Goal: Task Accomplishment & Management: Use online tool/utility

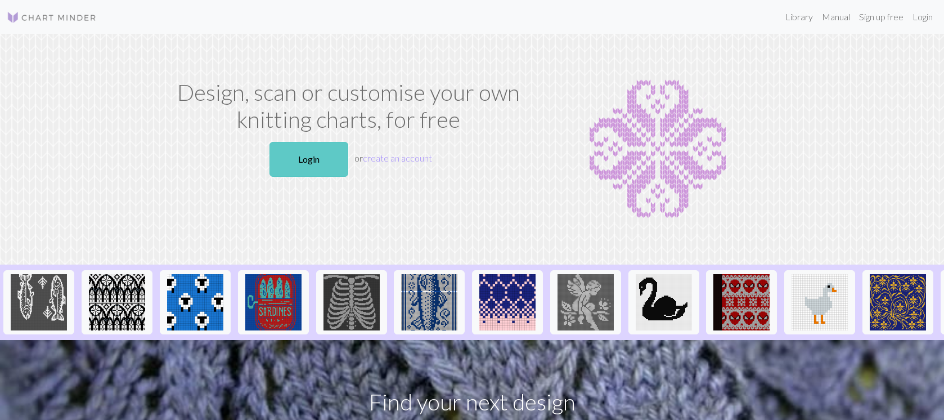
click at [325, 160] on link "Login" at bounding box center [309, 159] width 79 height 35
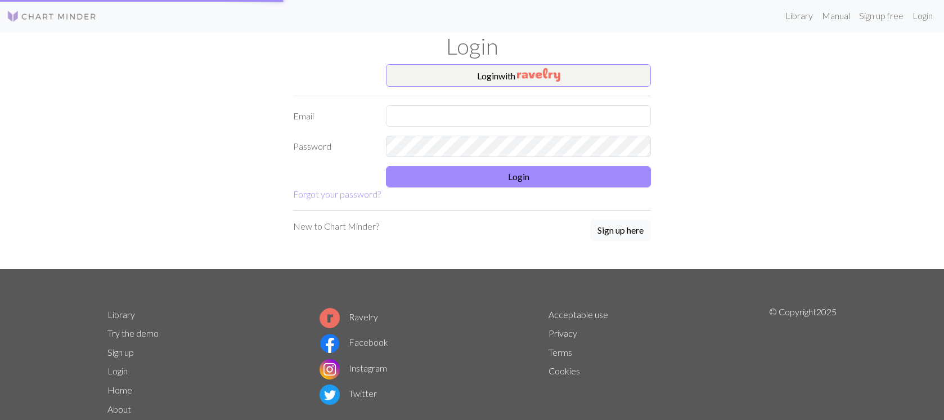
scroll to position [2, 0]
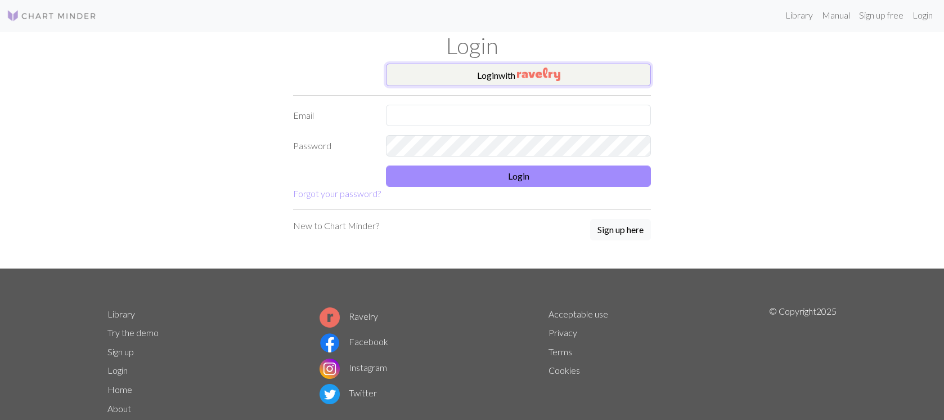
click at [543, 75] on img "button" at bounding box center [538, 75] width 43 height 14
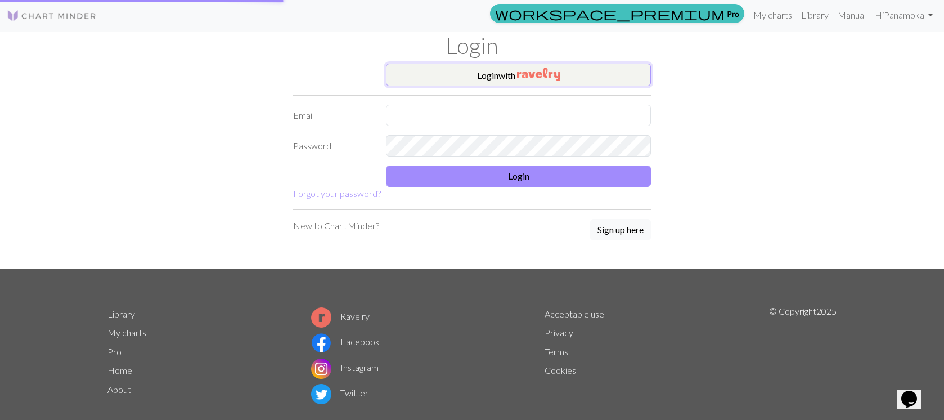
scroll to position [1, 0]
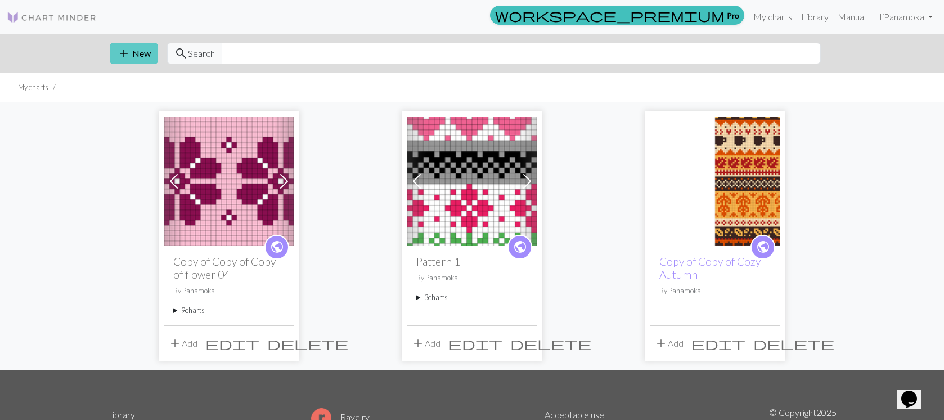
click at [129, 51] on span "add" at bounding box center [124, 54] width 14 height 16
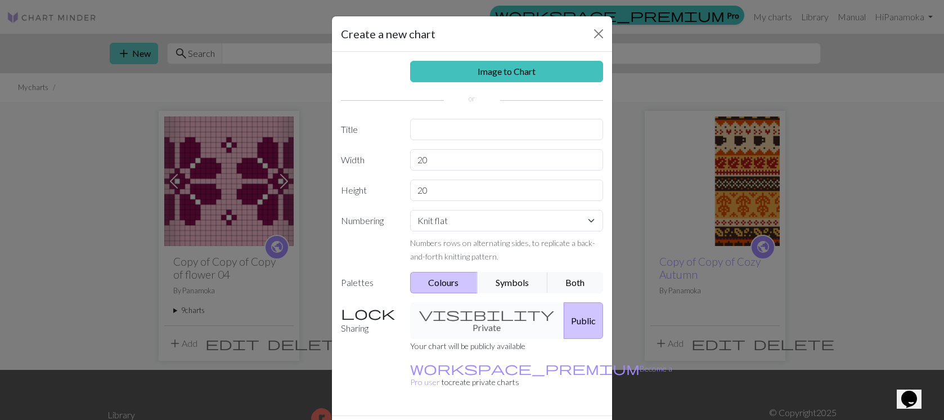
scroll to position [19, 0]
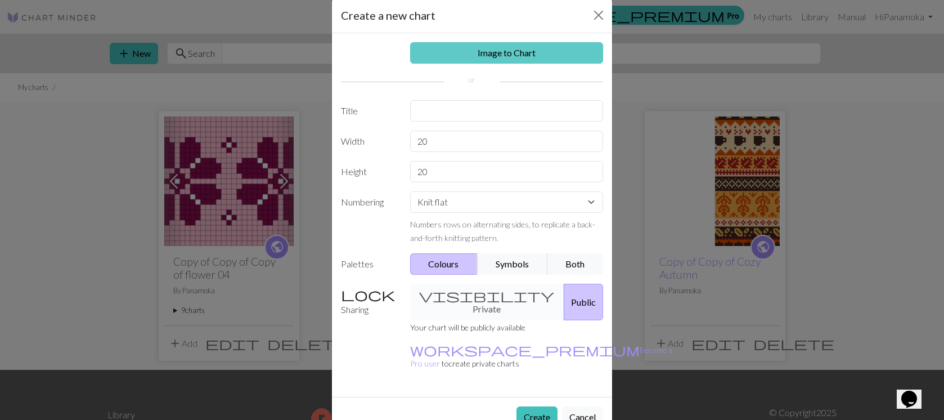
click at [510, 52] on link "Image to Chart" at bounding box center [507, 52] width 194 height 21
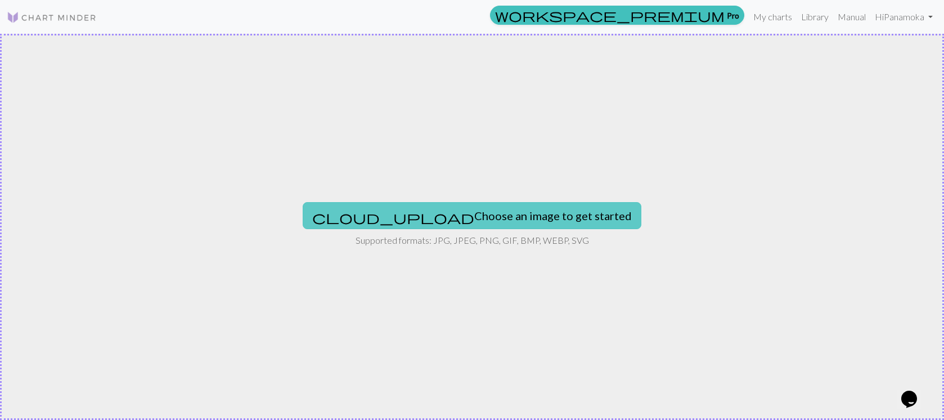
click at [477, 218] on button "cloud_upload Choose an image to get started" at bounding box center [472, 215] width 339 height 27
type input "C:\fakepath\mosaic knitting.jpg"
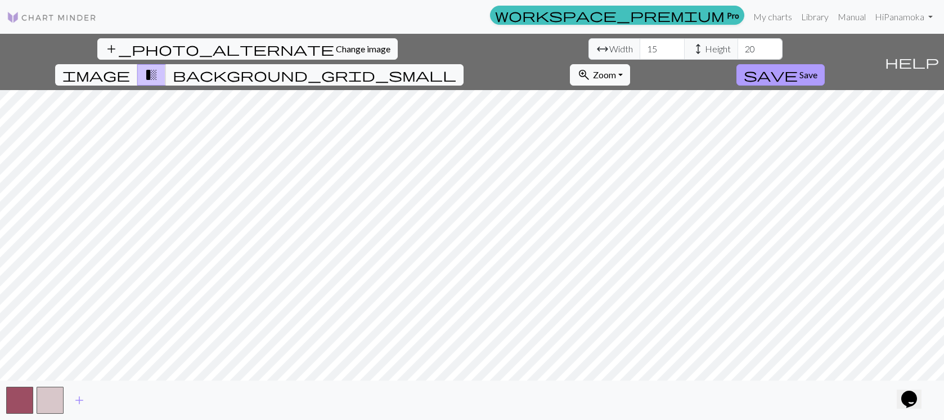
click at [818, 69] on span "Save" at bounding box center [809, 74] width 18 height 11
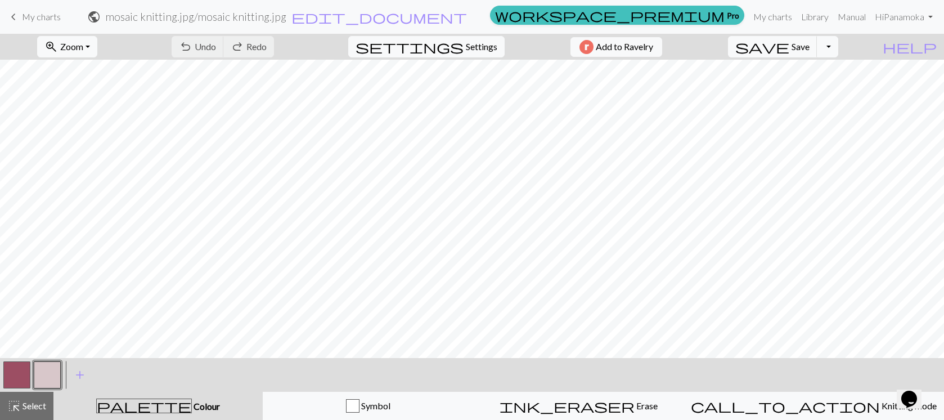
click at [257, 48] on div "undo Undo Undo redo Redo Redo" at bounding box center [222, 47] width 119 height 26
click at [254, 46] on div "undo Undo Undo redo Redo Redo" at bounding box center [222, 47] width 119 height 26
click at [39, 20] on span "My charts" at bounding box center [41, 16] width 39 height 11
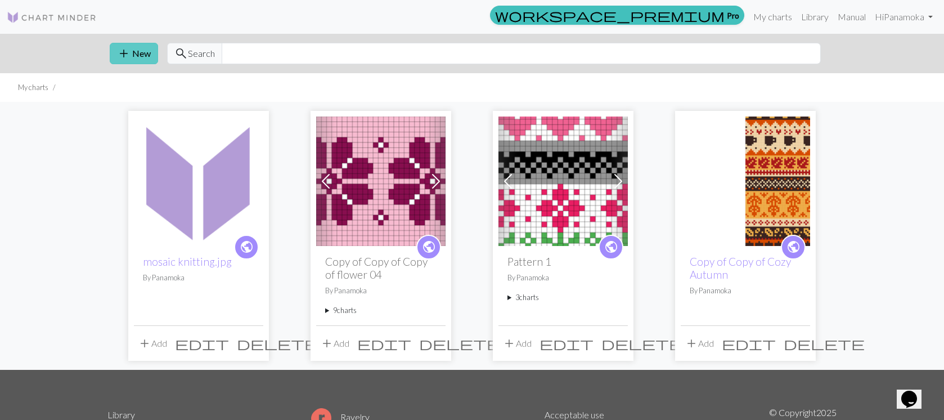
click at [138, 51] on button "add New" at bounding box center [134, 53] width 48 height 21
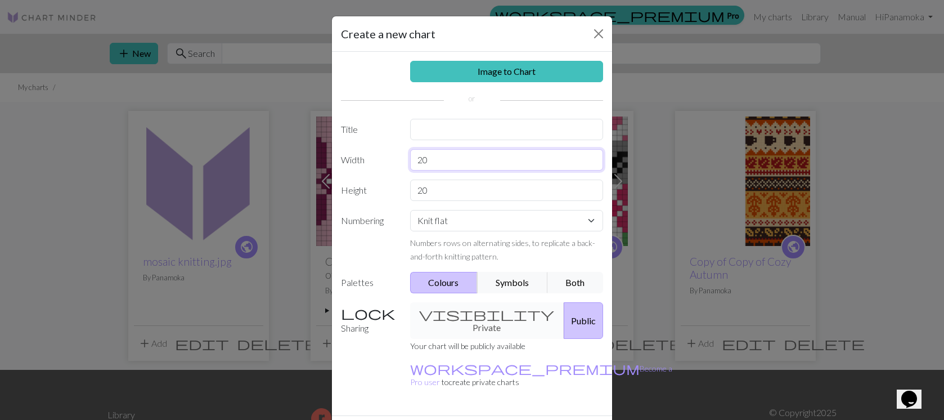
click at [456, 155] on input "20" at bounding box center [507, 159] width 194 height 21
type input "2"
type input "10"
click at [453, 181] on input "20" at bounding box center [507, 190] width 194 height 21
click at [453, 188] on input "20" at bounding box center [507, 190] width 194 height 21
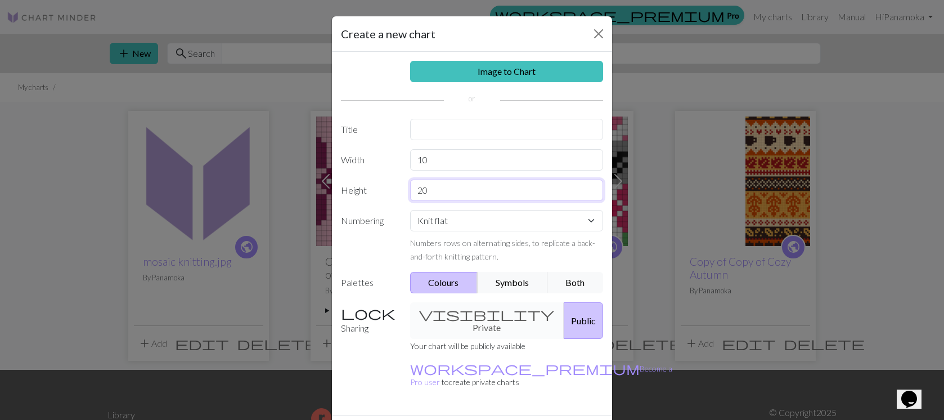
type input "2"
type input "10"
click at [464, 131] on input "text" at bounding box center [507, 129] width 194 height 21
type input "Mosaic"
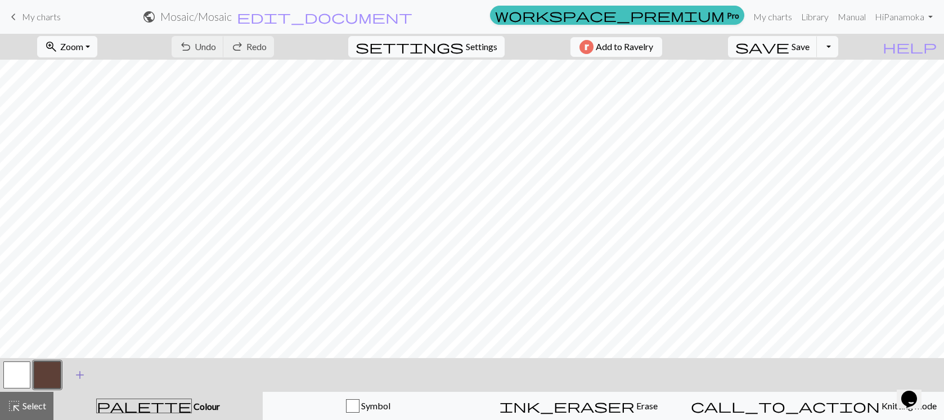
click at [77, 375] on span "add" at bounding box center [80, 375] width 14 height 16
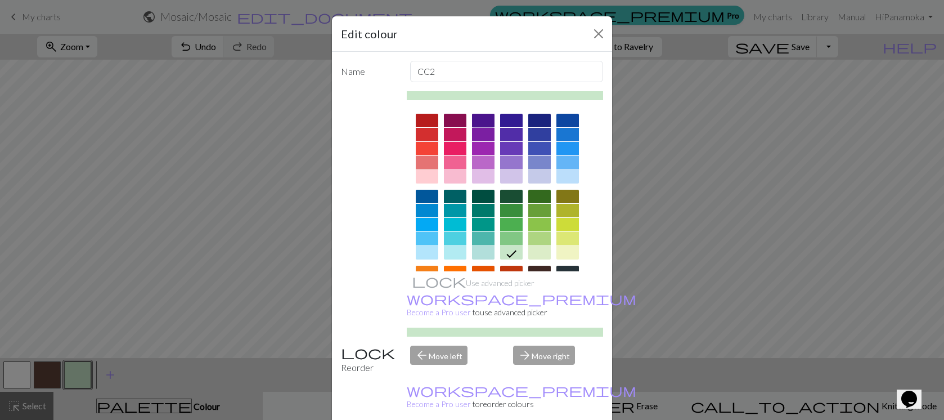
click at [490, 116] on div at bounding box center [483, 121] width 23 height 14
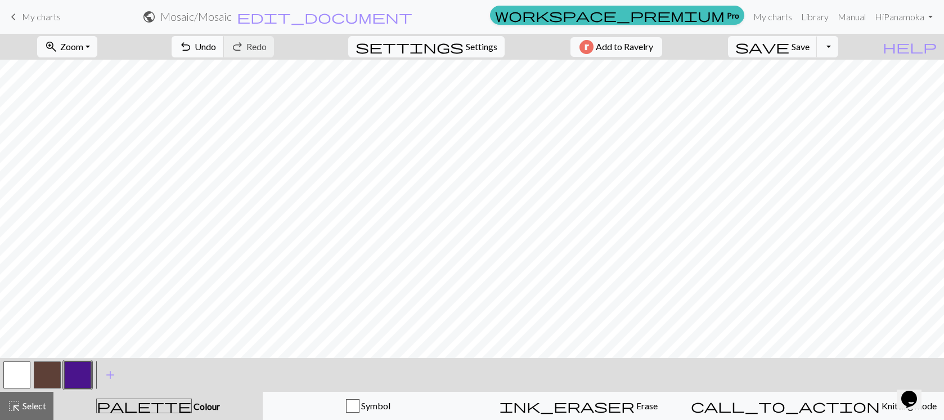
click at [216, 51] on span "Undo" at bounding box center [205, 46] width 21 height 11
click at [40, 22] on span "My charts" at bounding box center [41, 16] width 39 height 11
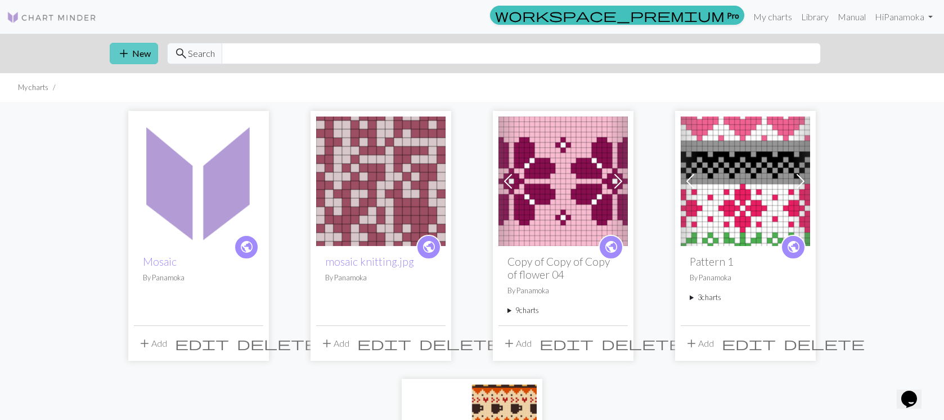
click at [138, 56] on button "add New" at bounding box center [134, 53] width 48 height 21
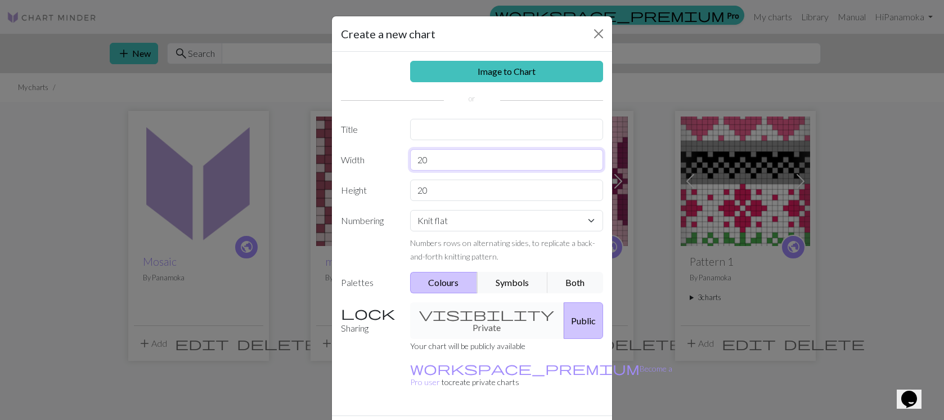
click at [424, 160] on input "20" at bounding box center [507, 159] width 194 height 21
type input "40"
click at [420, 191] on input "20" at bounding box center [507, 190] width 194 height 21
type input "40"
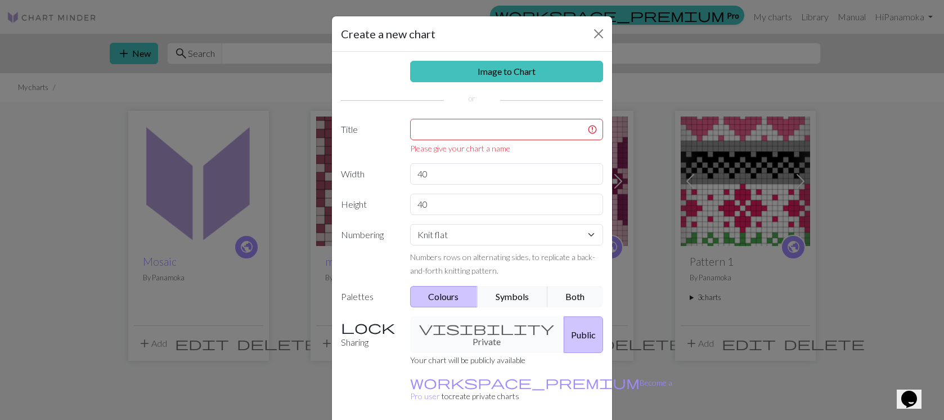
scroll to position [6, 0]
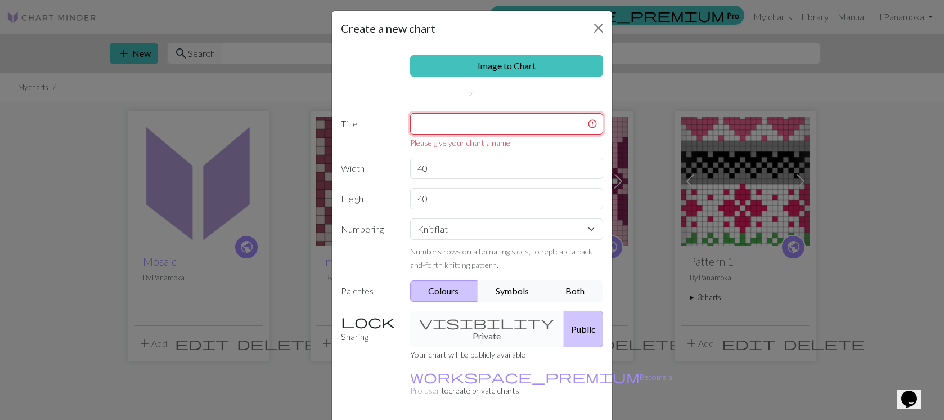
click at [463, 123] on input "text" at bounding box center [507, 123] width 194 height 21
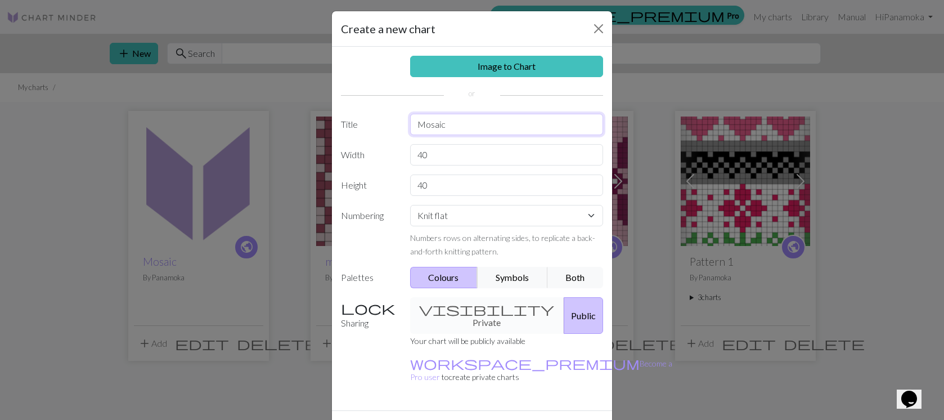
type input "Mosaic"
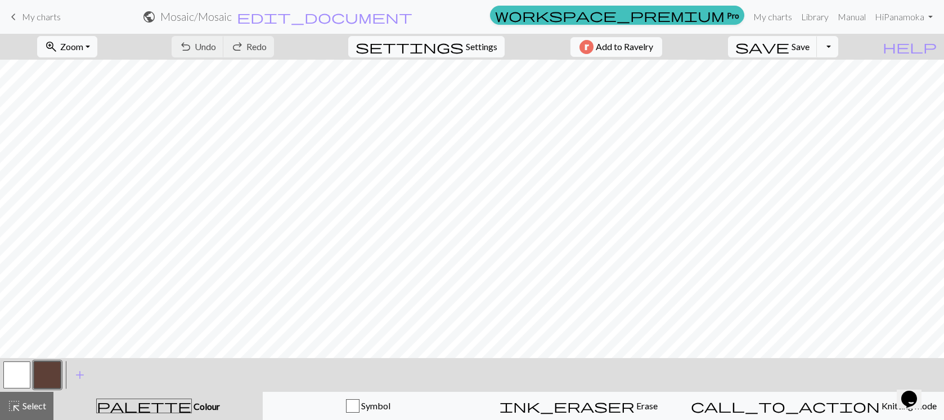
click at [35, 19] on span "My charts" at bounding box center [41, 16] width 39 height 11
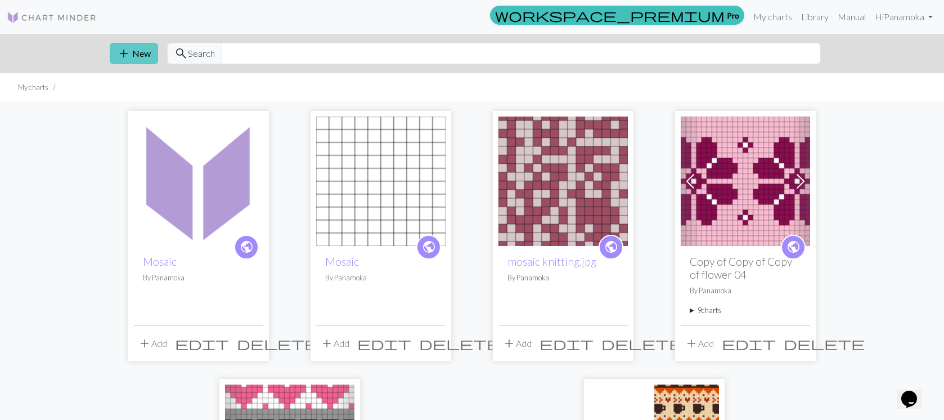
click at [139, 51] on button "add New" at bounding box center [134, 53] width 48 height 21
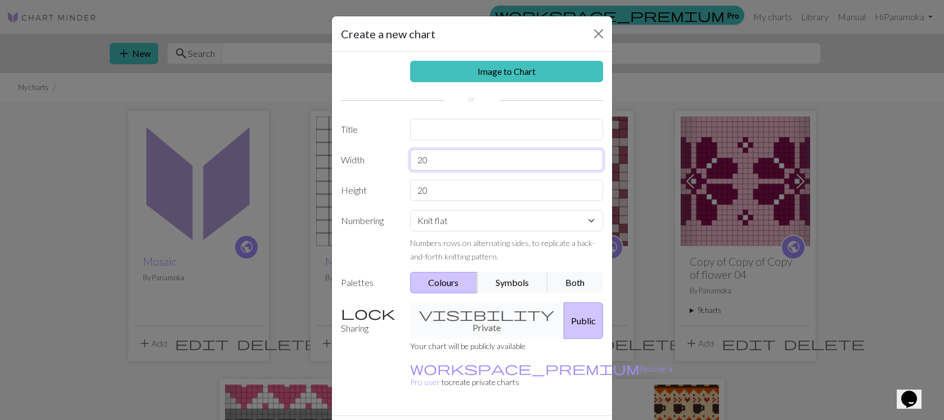
click at [422, 158] on input "20" at bounding box center [507, 159] width 194 height 21
type input "30"
click at [423, 190] on input "20" at bounding box center [507, 190] width 194 height 21
type input "30"
click at [477, 130] on input "text" at bounding box center [507, 129] width 194 height 21
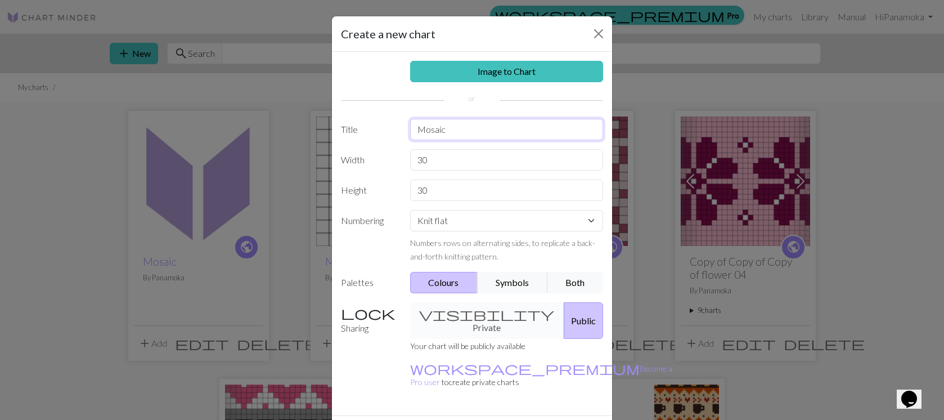
type input "Mosaic"
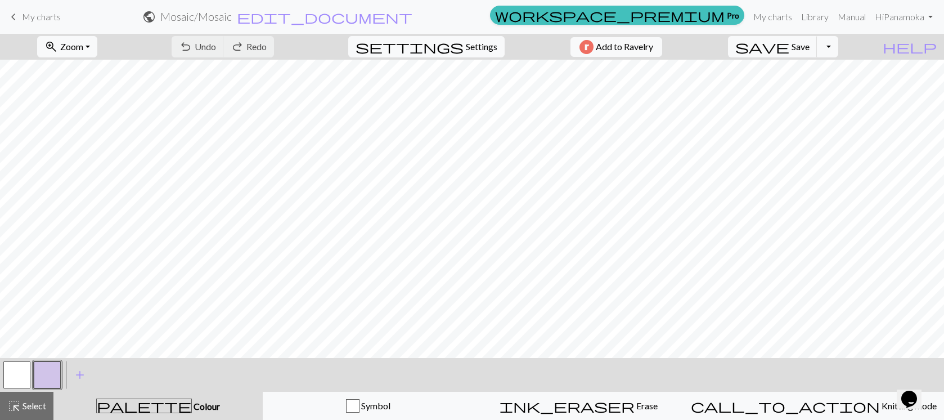
click at [41, 18] on span "My charts" at bounding box center [41, 16] width 39 height 11
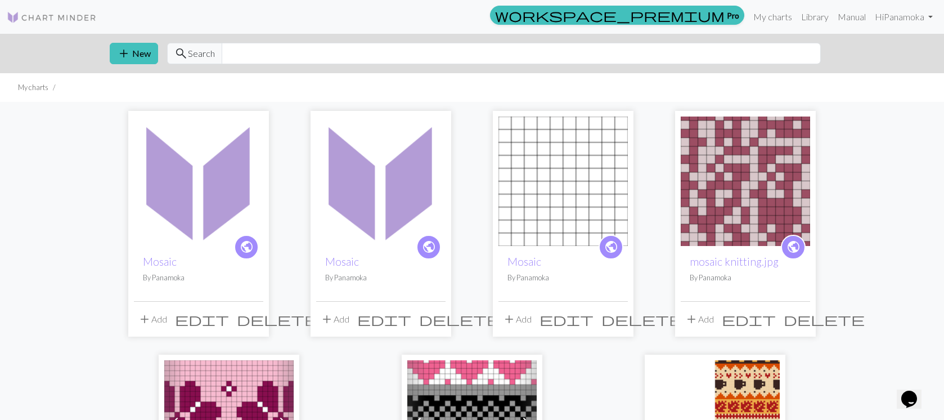
click at [252, 321] on span "delete" at bounding box center [277, 319] width 81 height 16
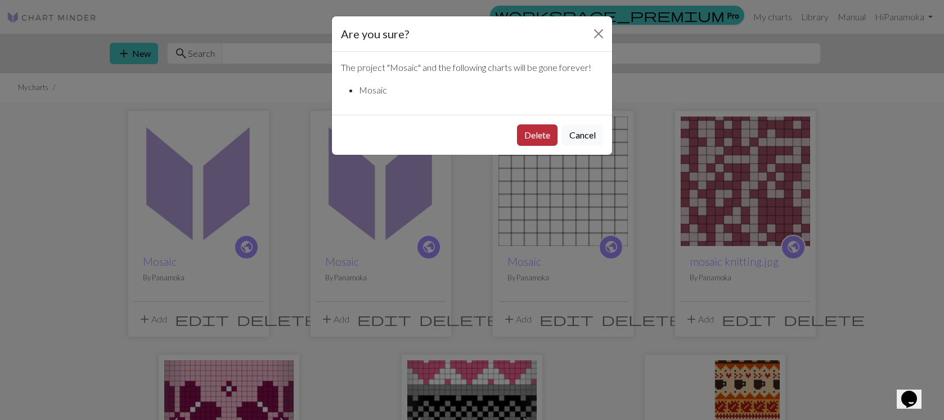
click at [531, 138] on button "Delete" at bounding box center [537, 134] width 41 height 21
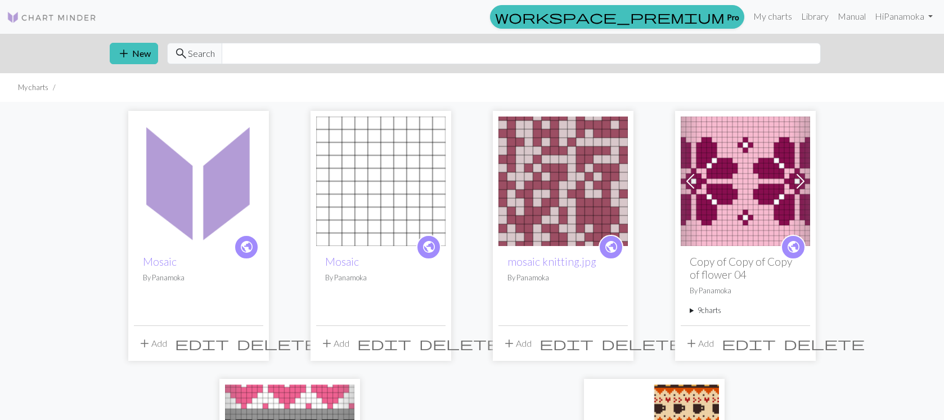
click at [252, 343] on span "delete" at bounding box center [277, 343] width 81 height 16
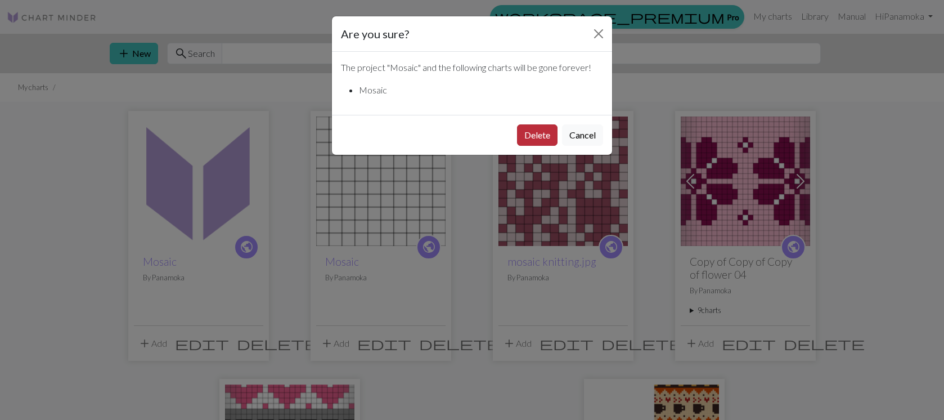
click at [540, 134] on button "Delete" at bounding box center [537, 134] width 41 height 21
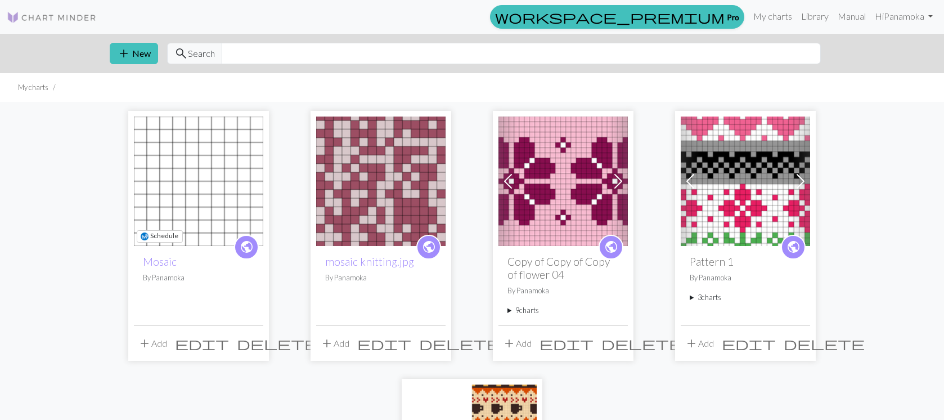
click at [212, 186] on img at bounding box center [198, 180] width 129 height 129
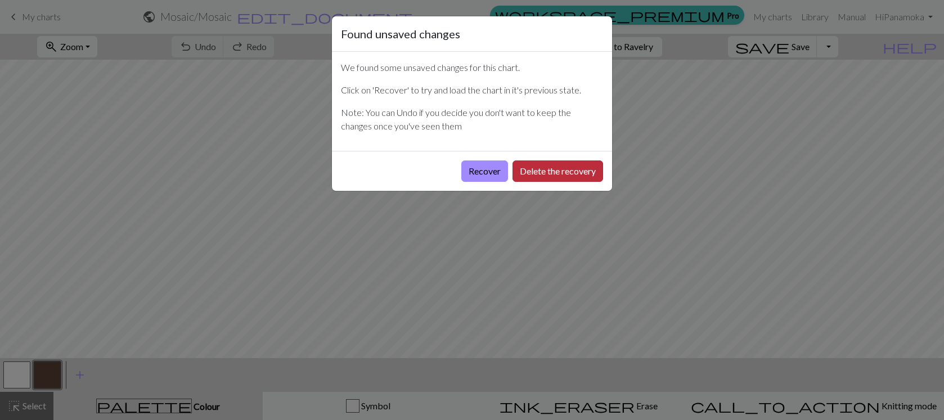
click at [554, 169] on button "Delete the recovery" at bounding box center [558, 170] width 91 height 21
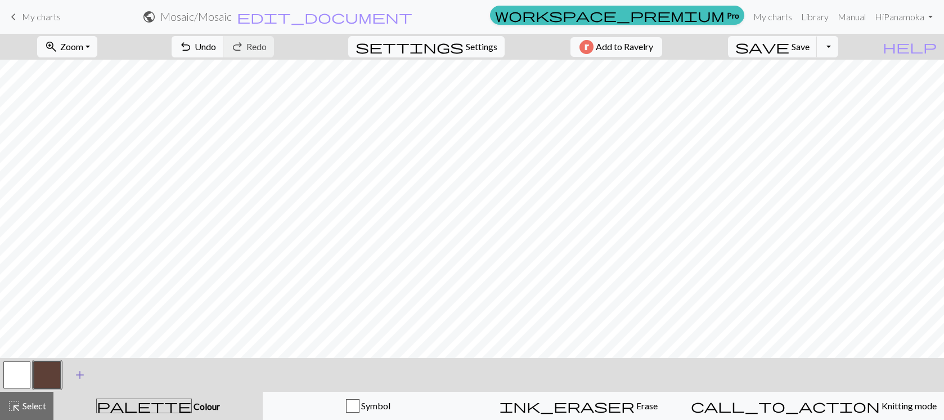
click at [85, 374] on span "add" at bounding box center [80, 375] width 14 height 16
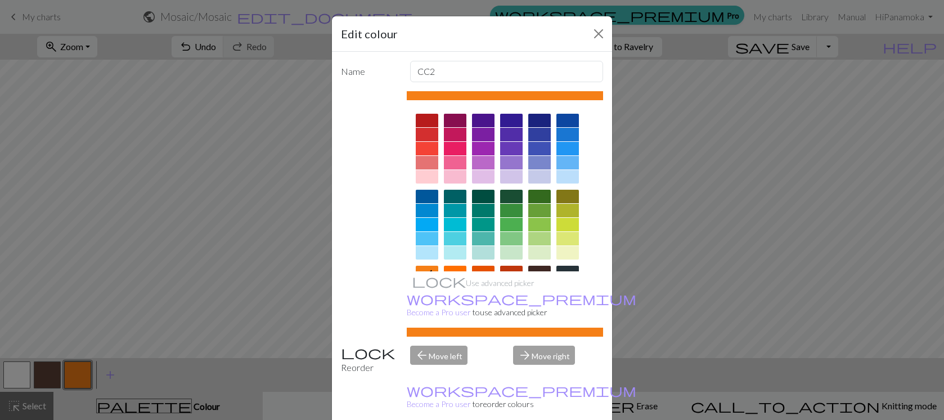
click at [512, 144] on div at bounding box center [511, 149] width 23 height 14
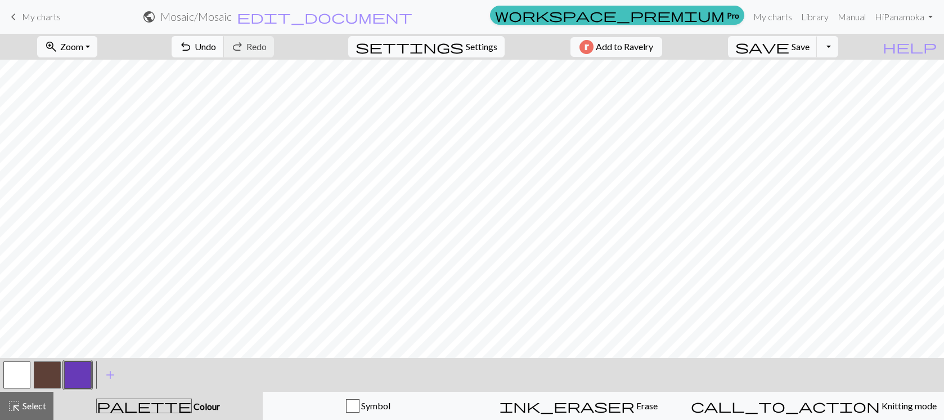
click at [216, 50] on span "Undo" at bounding box center [205, 46] width 21 height 11
click at [24, 14] on span "My charts" at bounding box center [41, 16] width 39 height 11
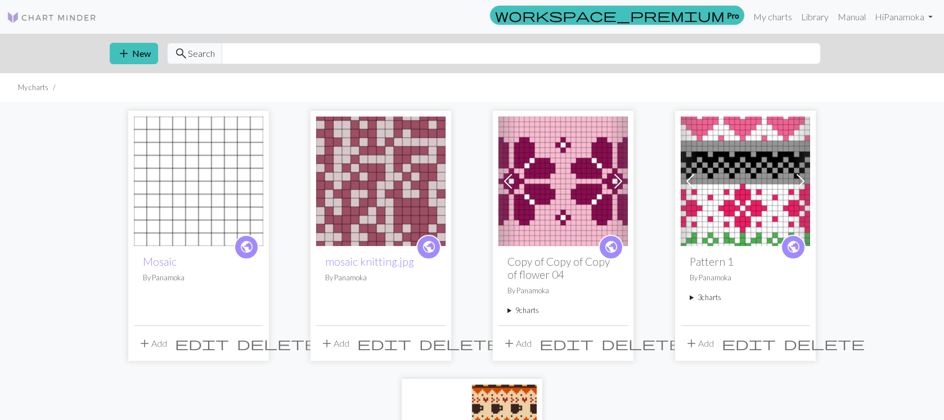
click at [257, 340] on span "delete" at bounding box center [277, 343] width 81 height 16
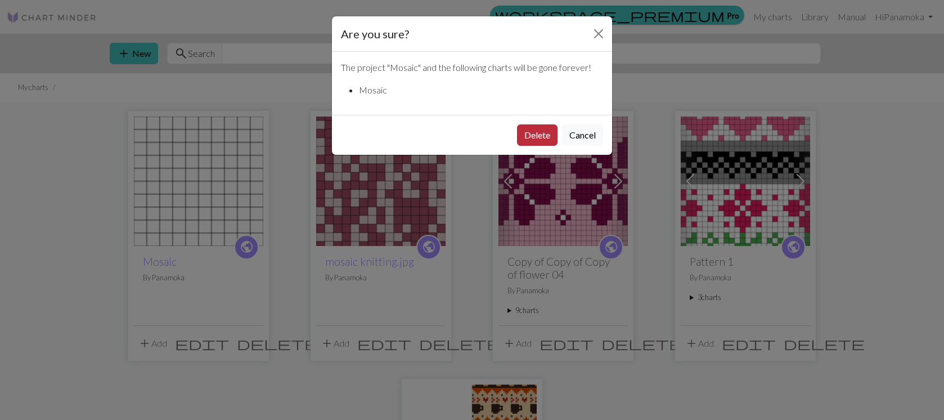
click at [532, 134] on button "Delete" at bounding box center [537, 134] width 41 height 21
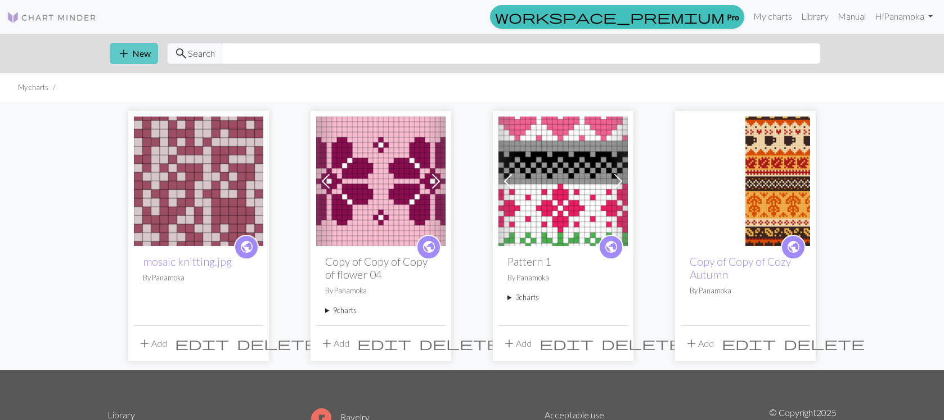
click at [142, 53] on button "add New" at bounding box center [134, 53] width 48 height 21
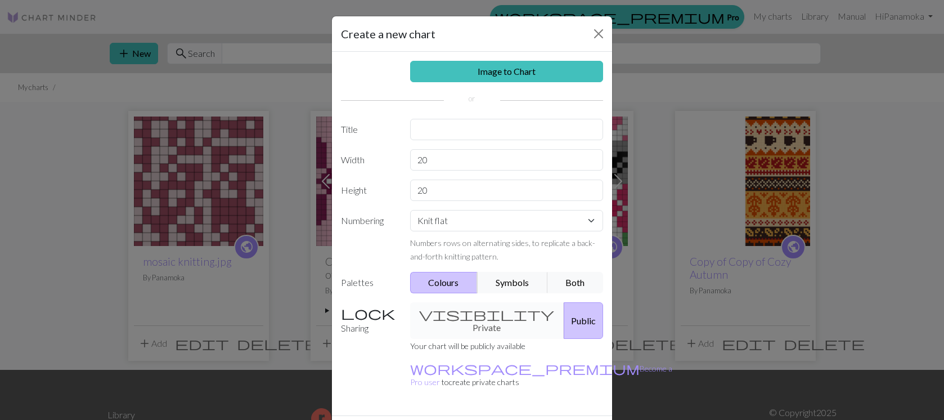
click at [252, 342] on div "Create a new chart Image to Chart Title Width 20 Height 20 Numbering Knit flat …" at bounding box center [472, 210] width 944 height 420
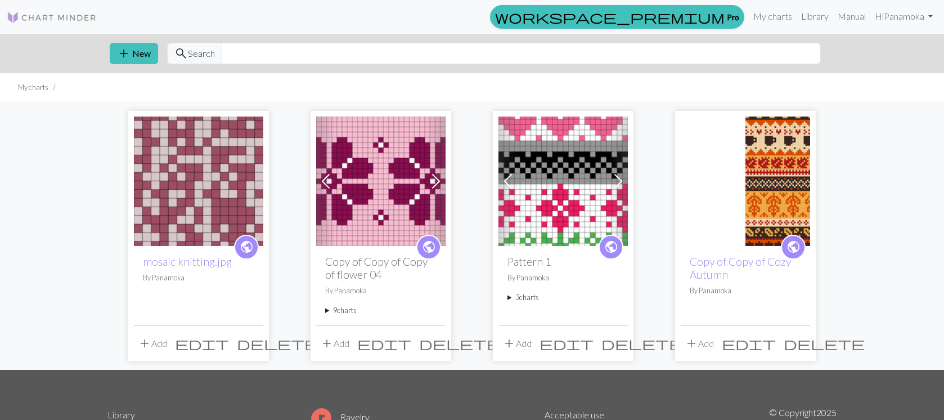
click at [250, 343] on span "delete" at bounding box center [277, 343] width 81 height 16
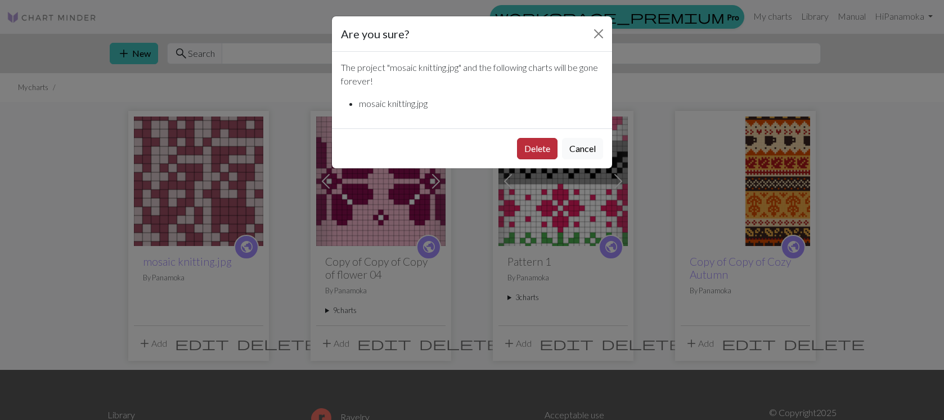
click at [541, 151] on button "Delete" at bounding box center [537, 148] width 41 height 21
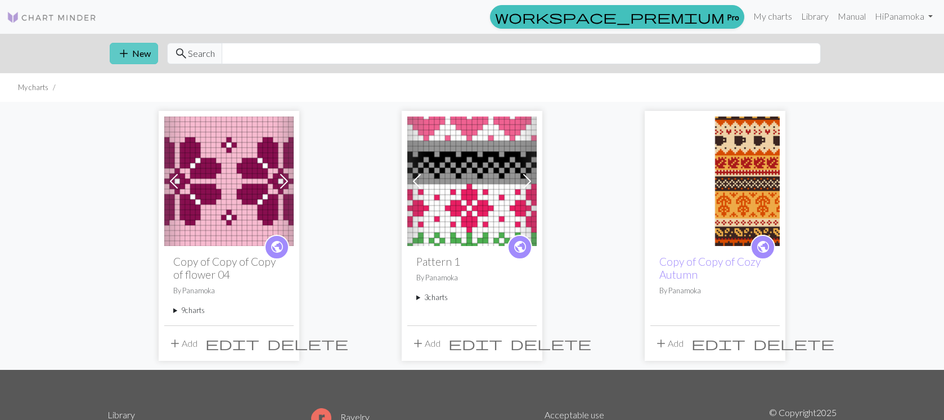
click at [120, 54] on span "add" at bounding box center [124, 54] width 14 height 16
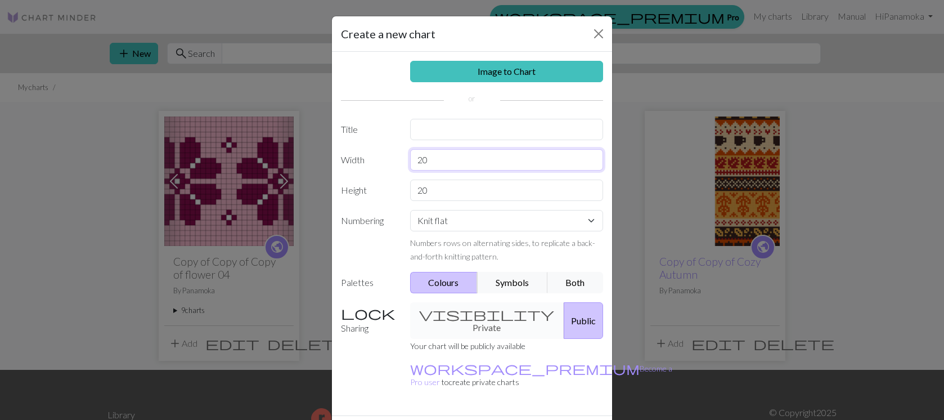
click at [429, 160] on input "20" at bounding box center [507, 159] width 194 height 21
type input "2"
type input "11"
click at [442, 192] on input "20" at bounding box center [507, 190] width 194 height 21
type input "2"
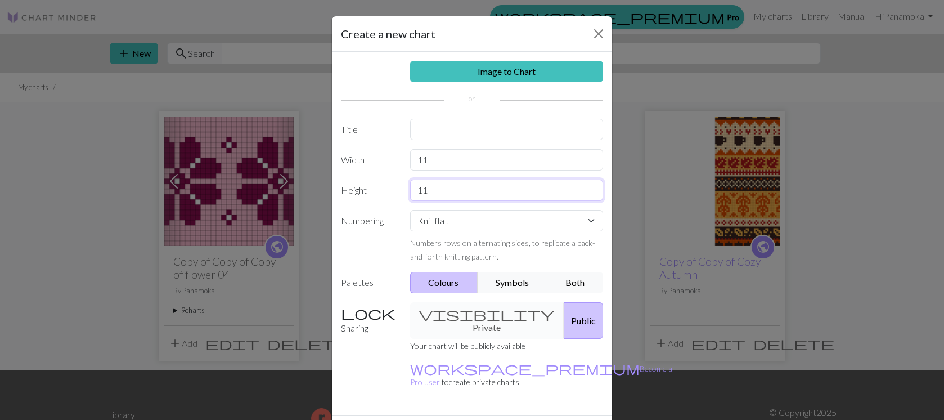
type input "11"
click at [436, 125] on input "text" at bounding box center [507, 129] width 194 height 21
type input "M"
type input "r"
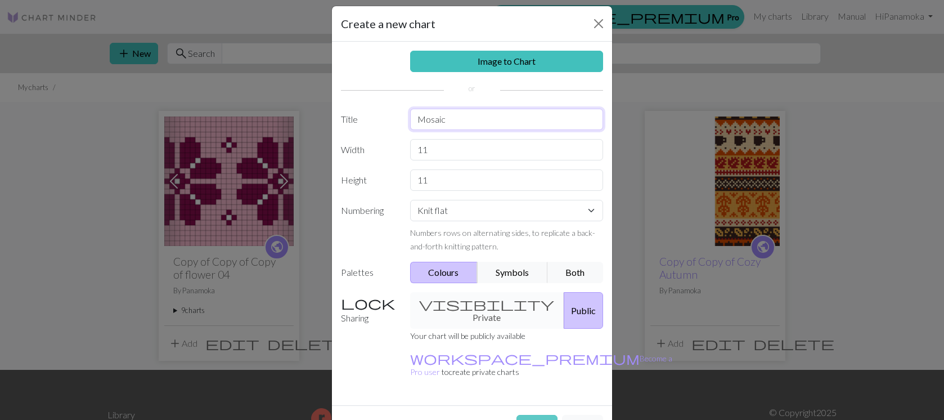
type input "Mosaic"
click at [532, 415] on button "Create" at bounding box center [537, 425] width 41 height 21
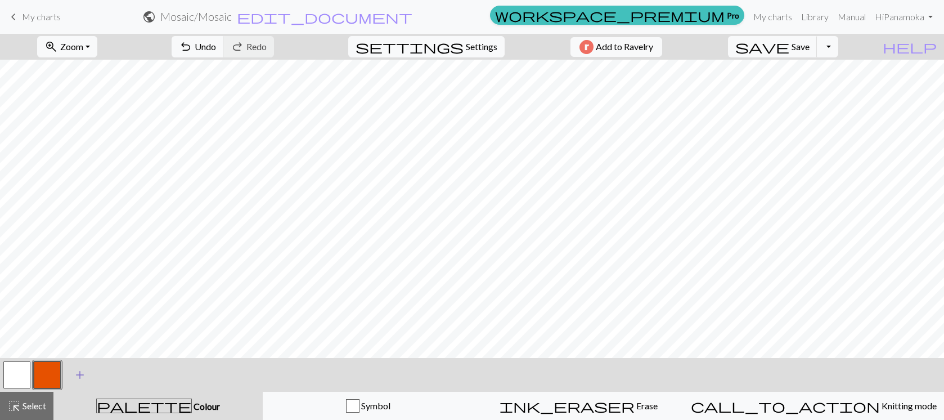
click at [77, 379] on span "add" at bounding box center [80, 375] width 14 height 16
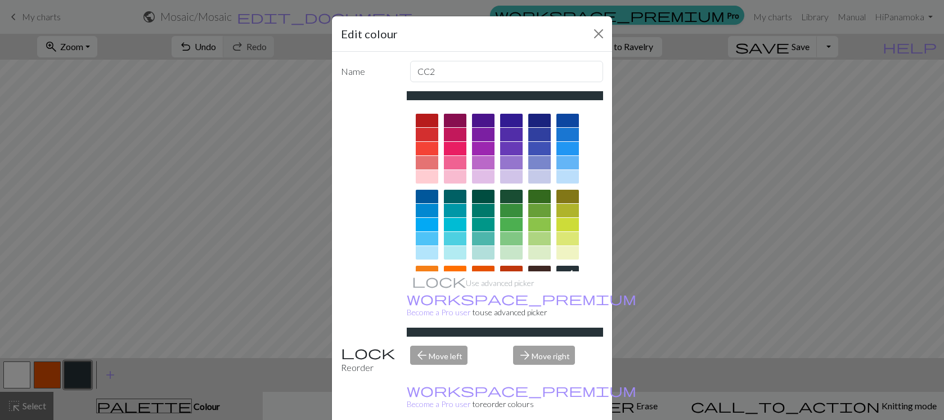
click at [512, 144] on div at bounding box center [511, 149] width 23 height 14
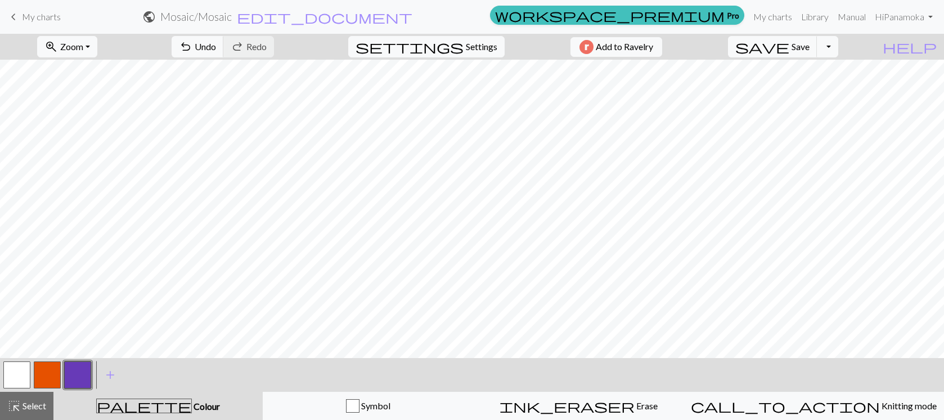
click at [74, 376] on button "button" at bounding box center [77, 374] width 27 height 27
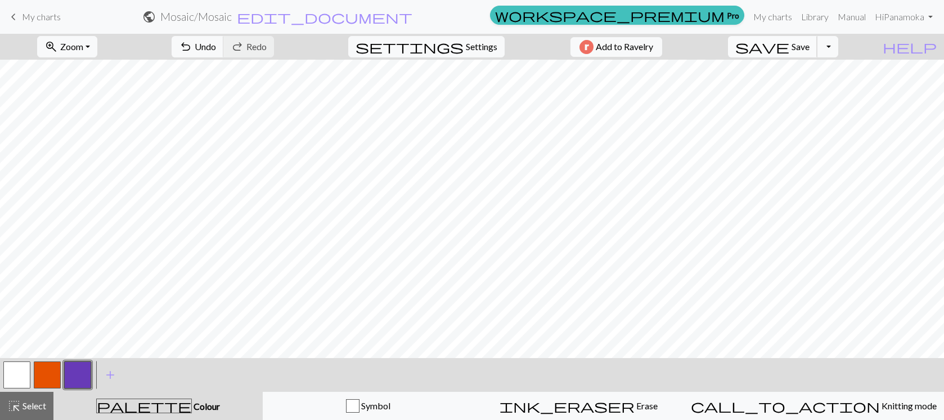
click at [818, 52] on button "save Save Save" at bounding box center [772, 46] width 89 height 21
click at [839, 48] on button "Toggle Dropdown" at bounding box center [827, 46] width 21 height 21
click at [814, 95] on button "save_alt Download" at bounding box center [745, 89] width 186 height 18
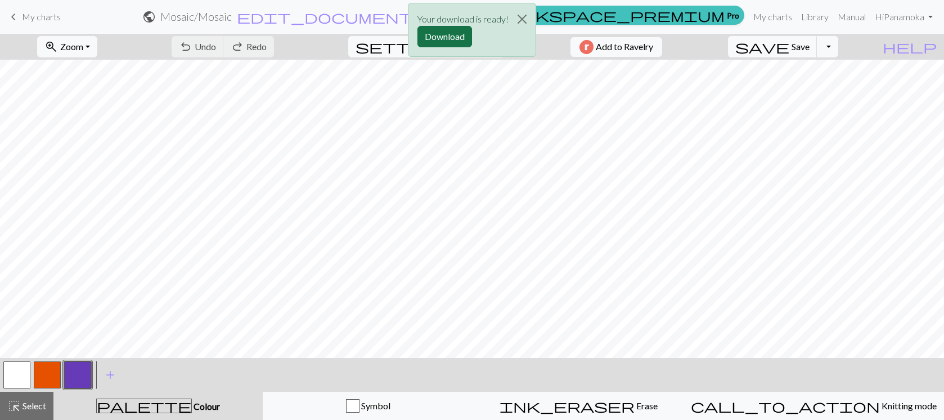
click at [445, 41] on button "Download" at bounding box center [445, 36] width 55 height 21
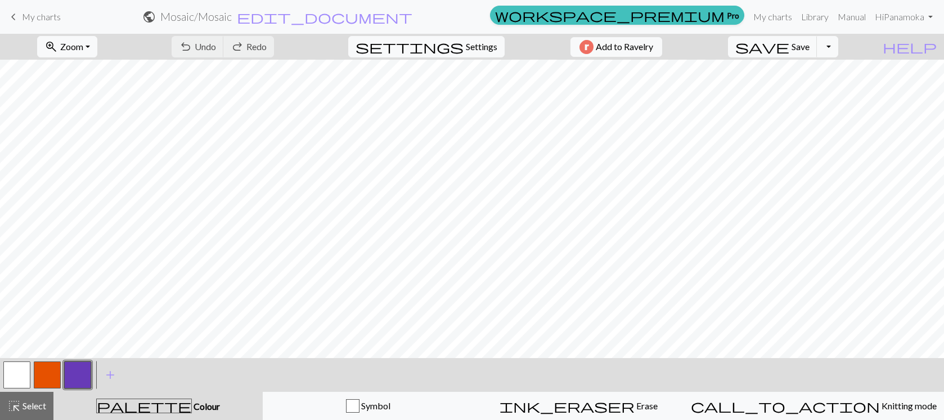
click at [52, 16] on span "My charts" at bounding box center [41, 16] width 39 height 11
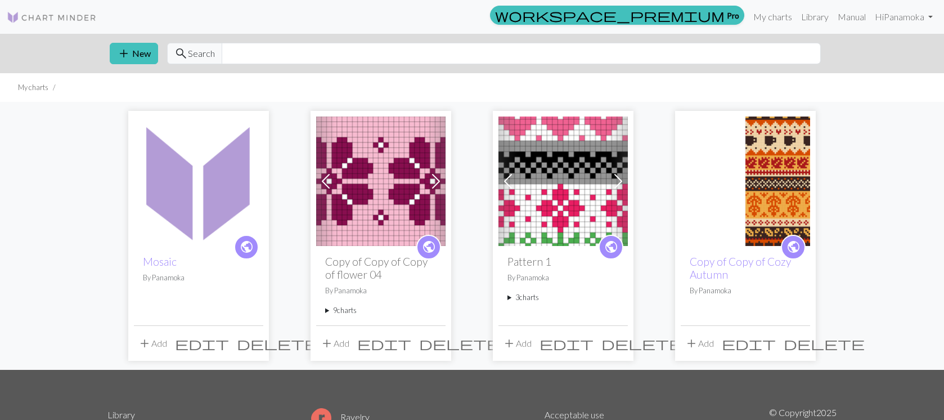
click at [353, 311] on summary "9 charts" at bounding box center [380, 310] width 111 height 11
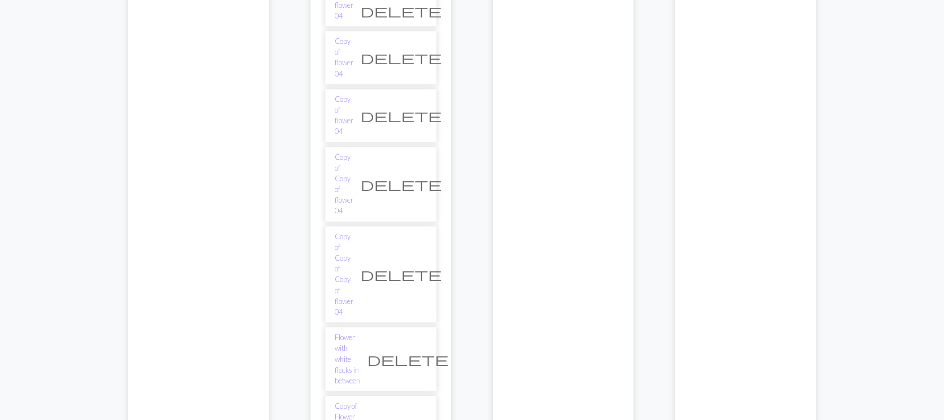
scroll to position [352, 0]
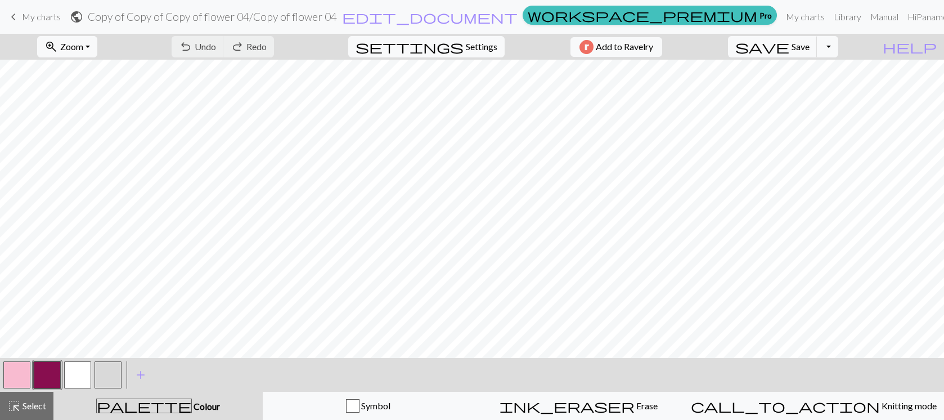
click at [23, 15] on span "My charts" at bounding box center [41, 16] width 39 height 11
